Goal: Check status: Check status

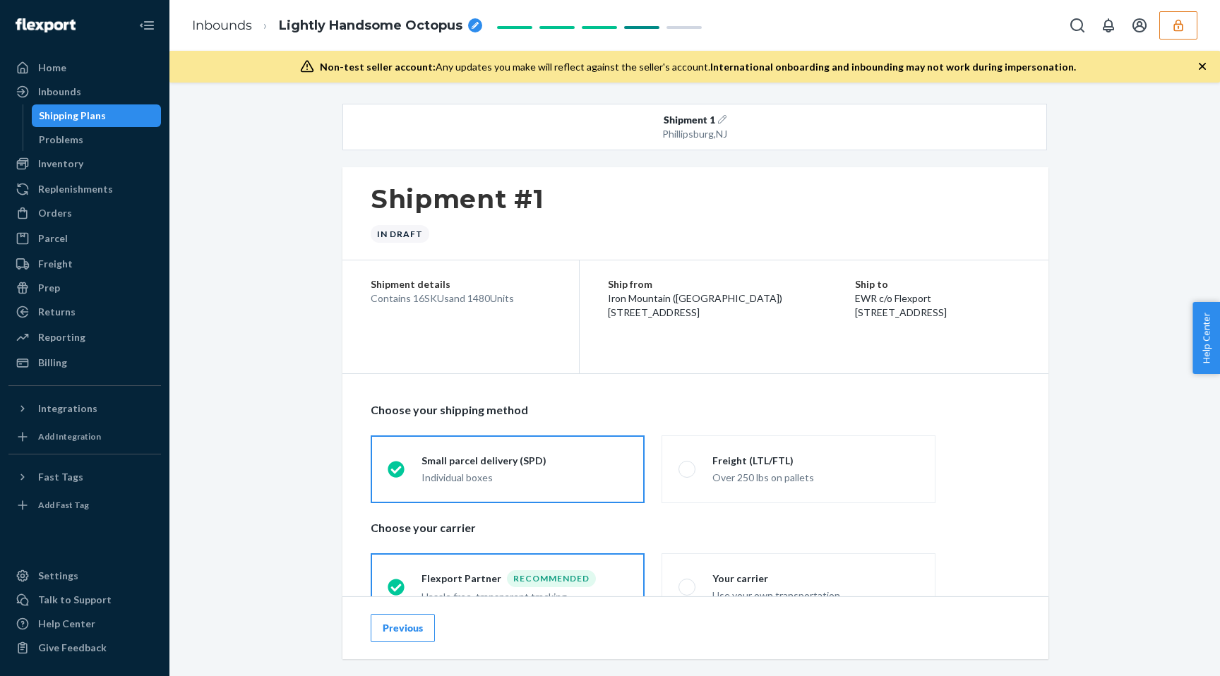
click at [1194, 20] on button "button" at bounding box center [1178, 25] width 38 height 28
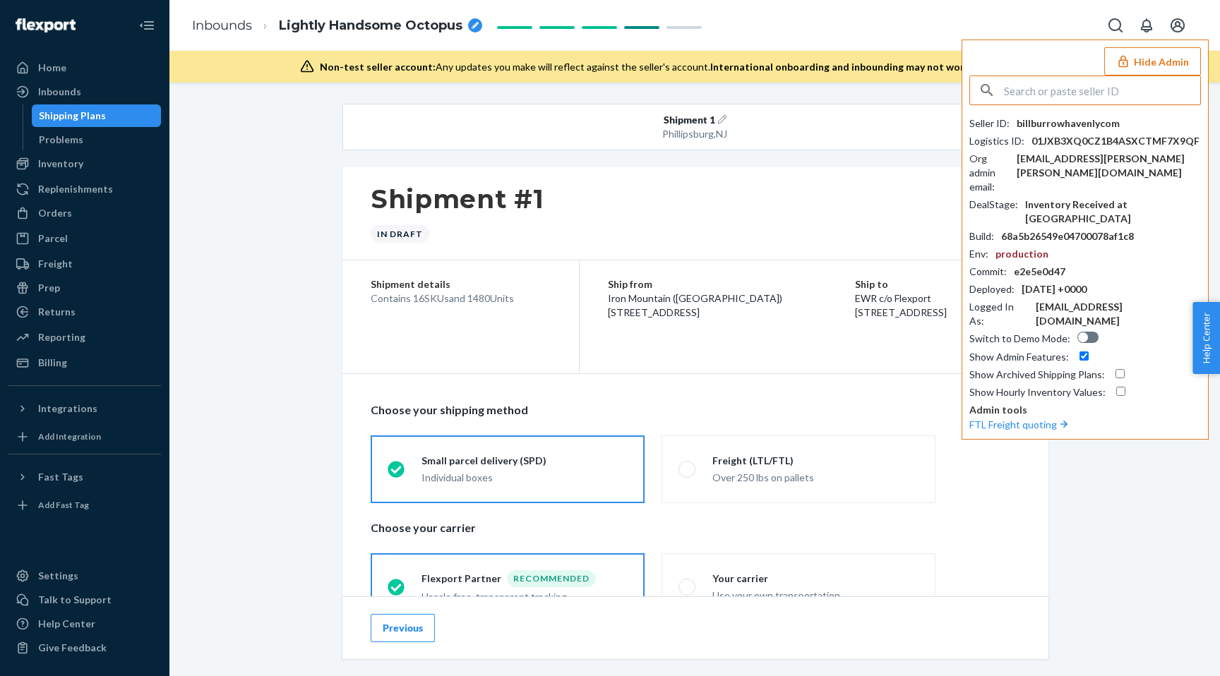
click at [1069, 95] on input "text" at bounding box center [1102, 90] width 196 height 28
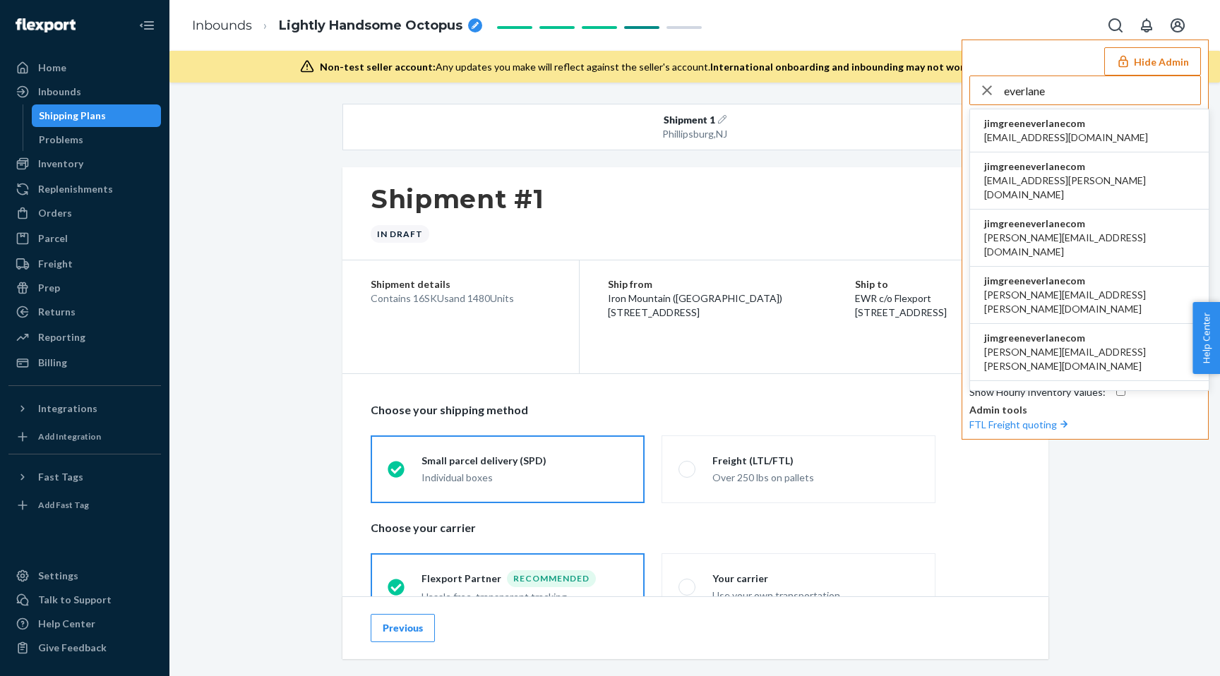
type input "everlane"
click at [1056, 133] on span "accounting@everlane.com" at bounding box center [1066, 138] width 164 height 14
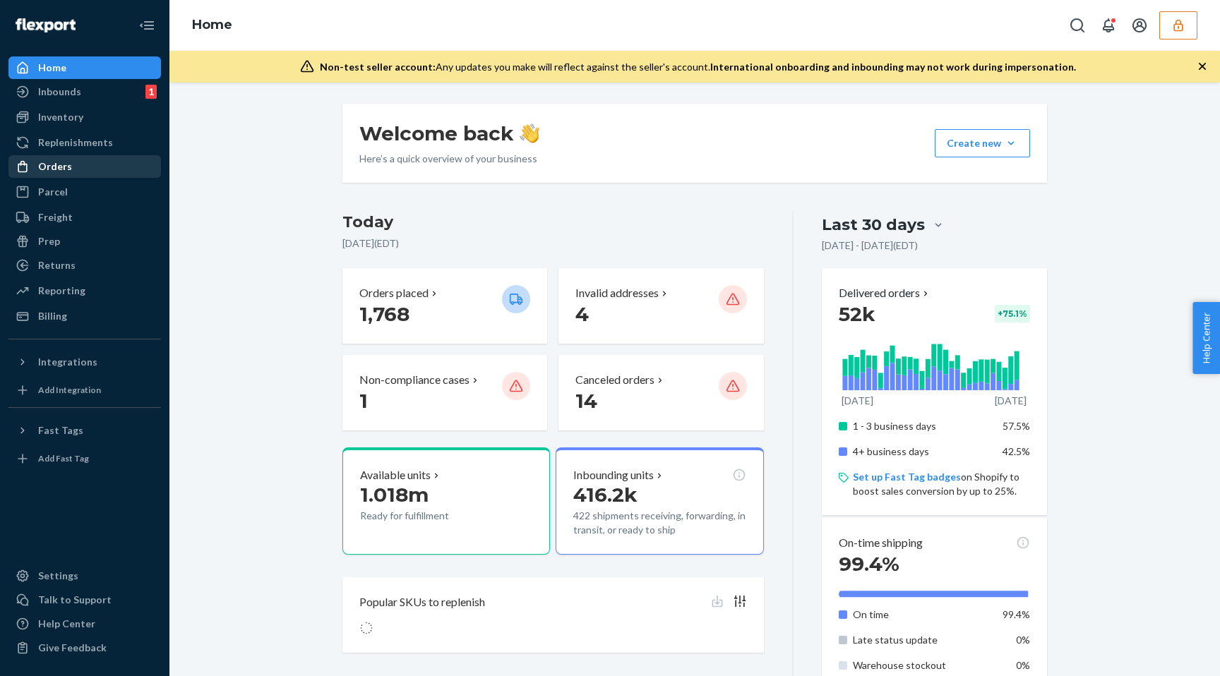
click at [75, 168] on div "Orders" at bounding box center [85, 167] width 150 height 20
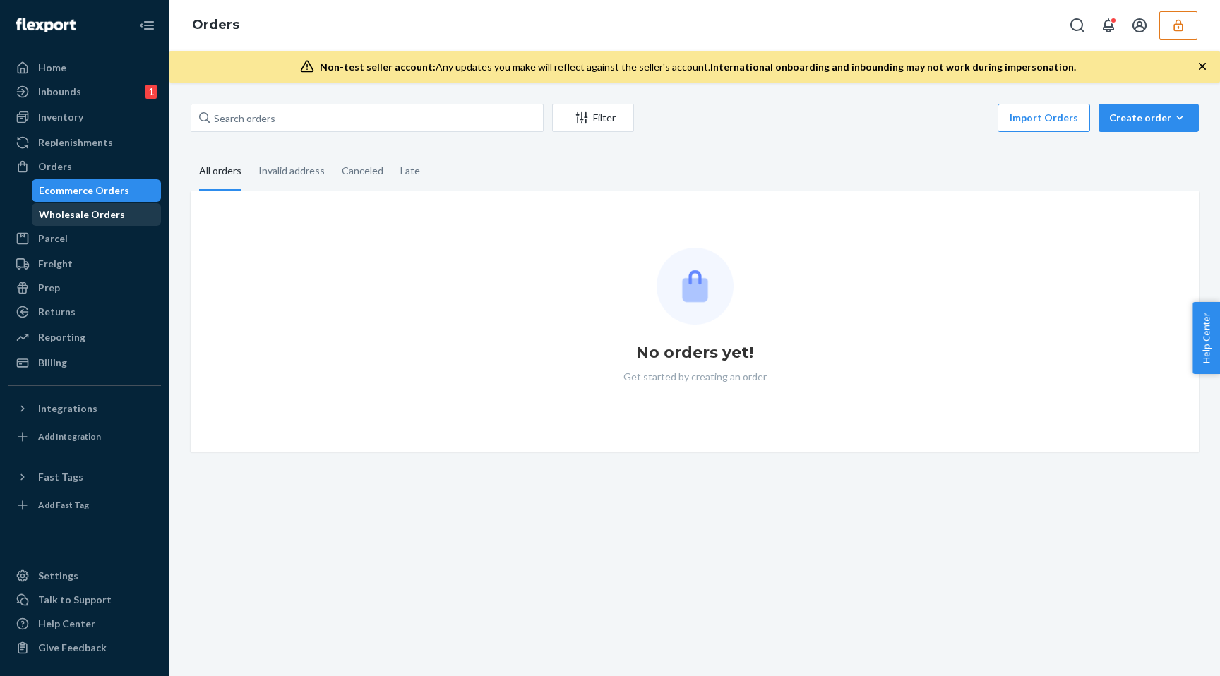
click at [97, 215] on div "Wholesale Orders" at bounding box center [82, 215] width 86 height 14
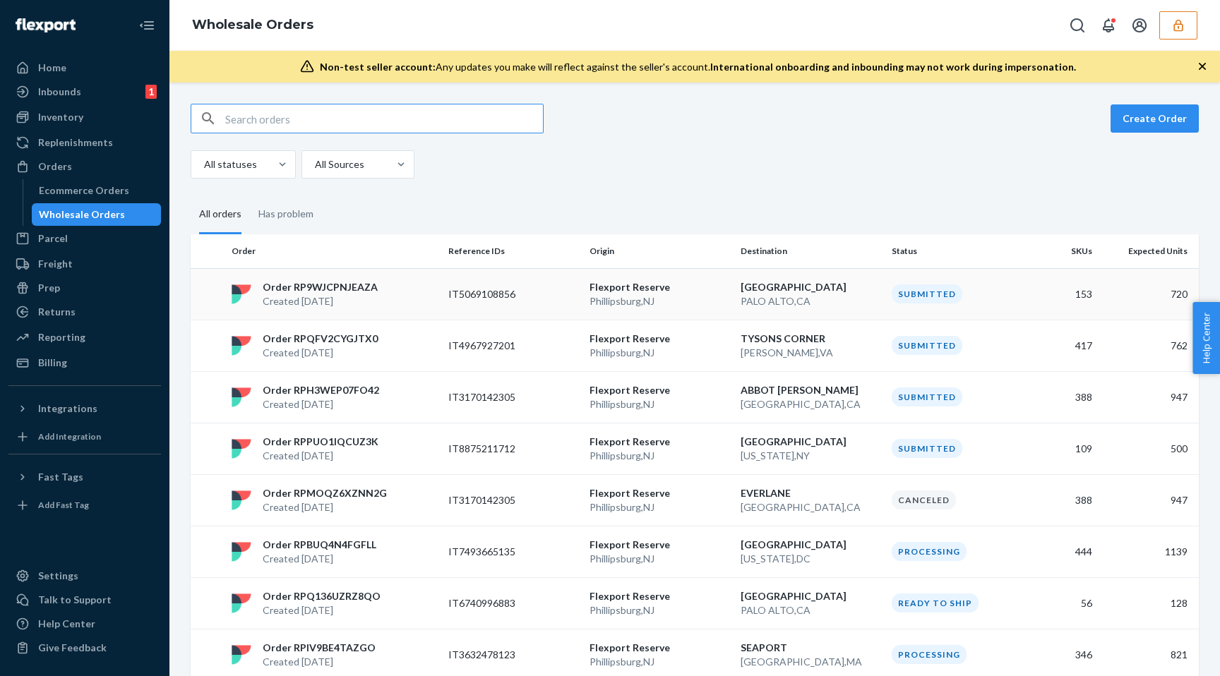
click at [331, 272] on td "Order RP9WJCPNJEAZA Created [DATE]" at bounding box center [334, 294] width 217 height 52
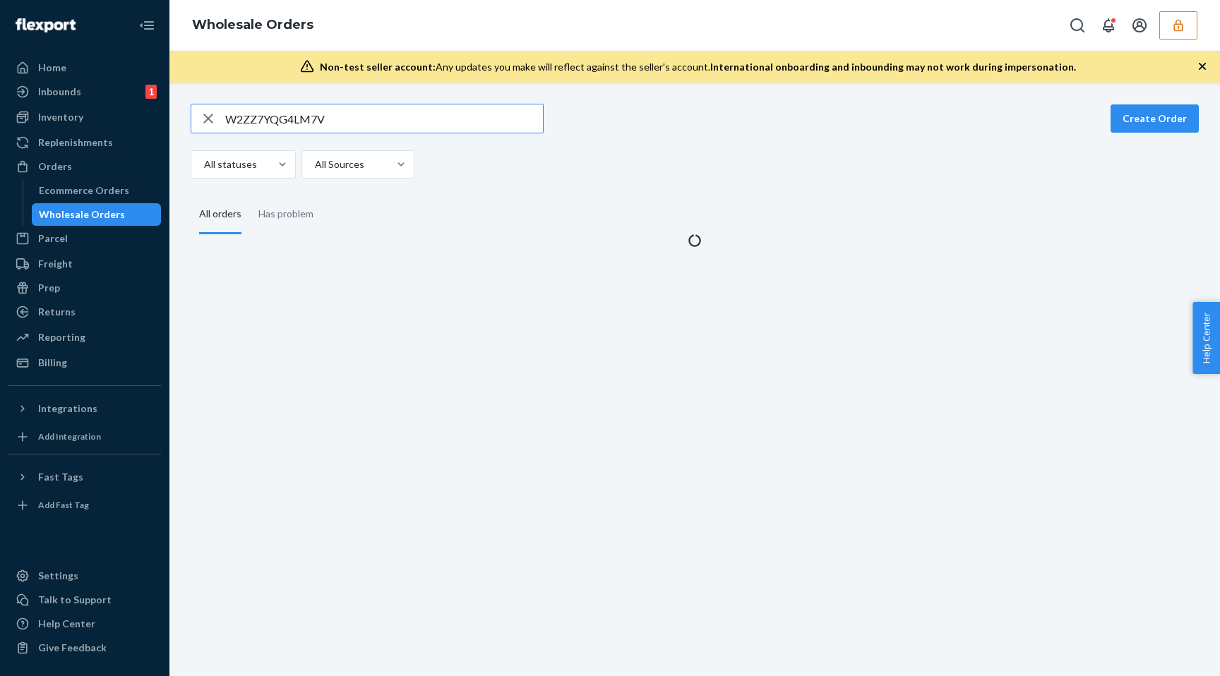
type input "W2ZZ7YQG4LM7V"
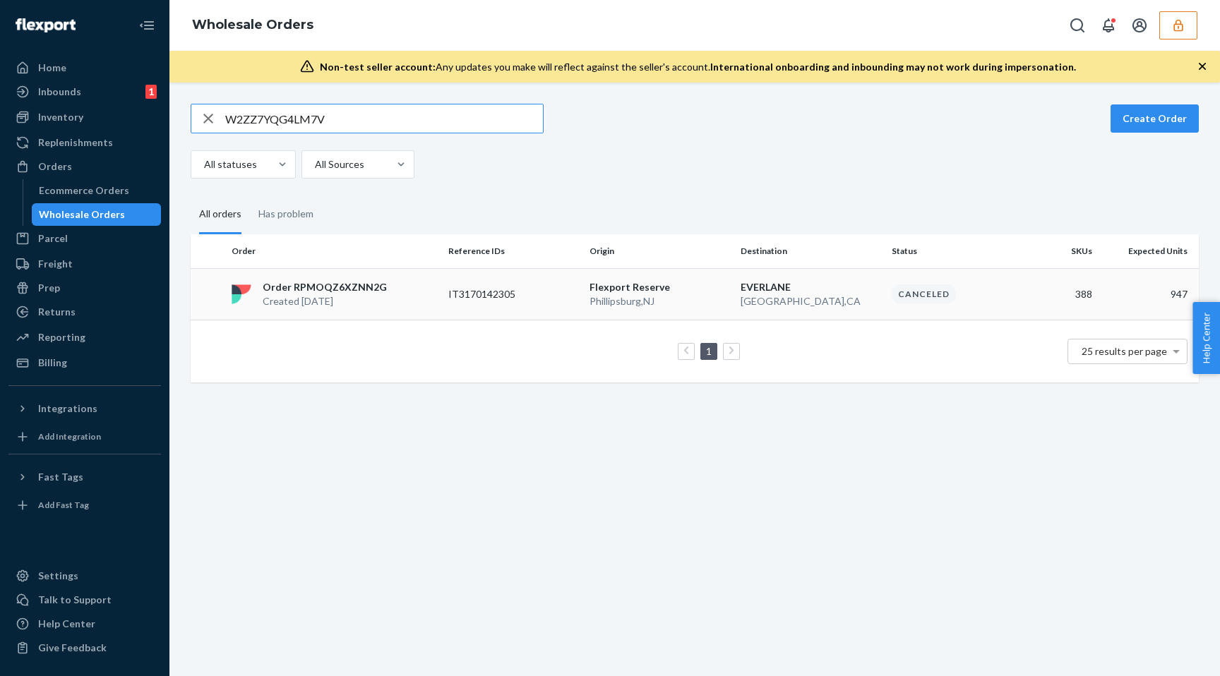
click at [339, 297] on p "Created [DATE]" at bounding box center [325, 301] width 124 height 14
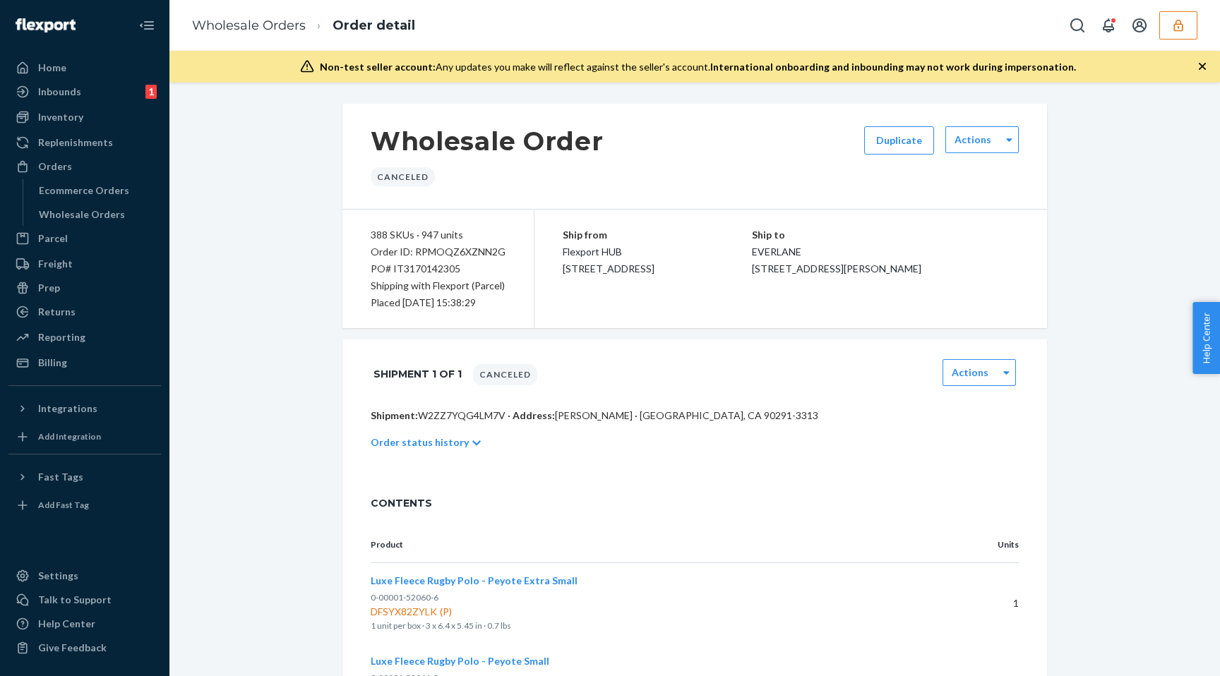
scroll to position [25, 0]
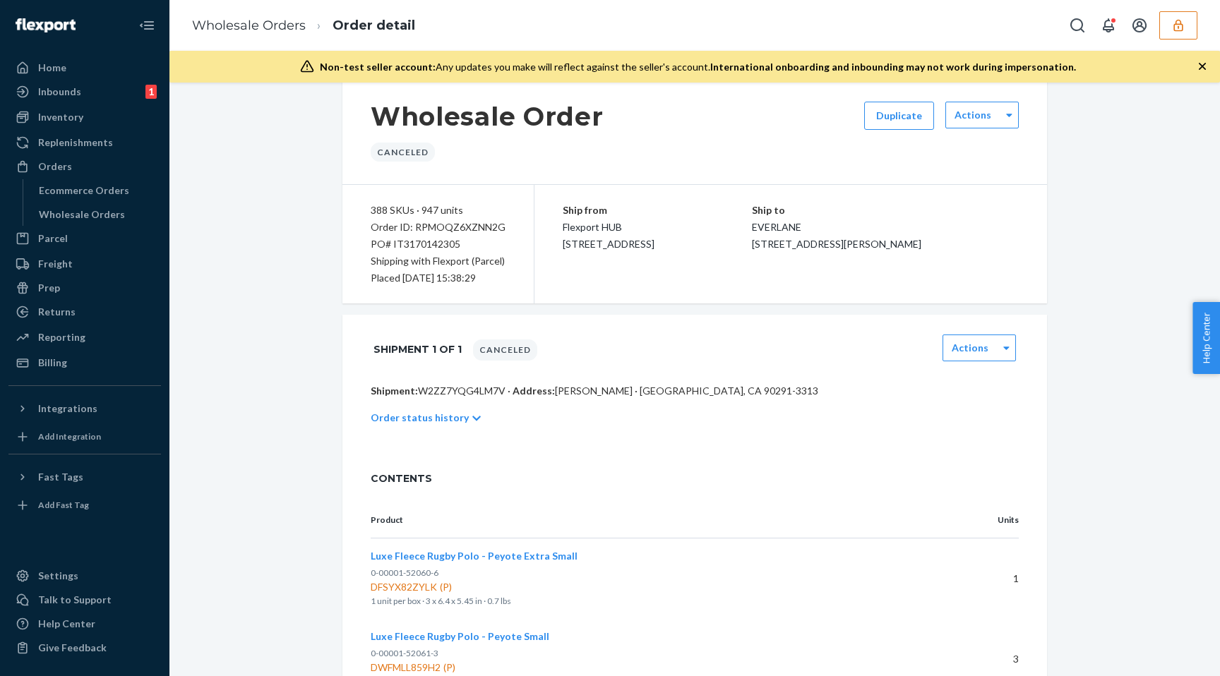
click at [431, 242] on div "PO# IT3170142305" at bounding box center [438, 244] width 135 height 17
copy div "IT3170142305"
